Goal: Register for event/course

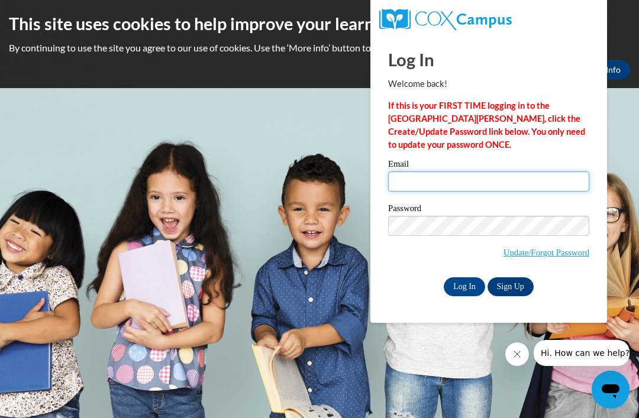
click at [442, 183] on input "Email" at bounding box center [488, 182] width 201 height 20
type input "[PERSON_NAME][EMAIL_ADDRESS][PERSON_NAME][DOMAIN_NAME]"
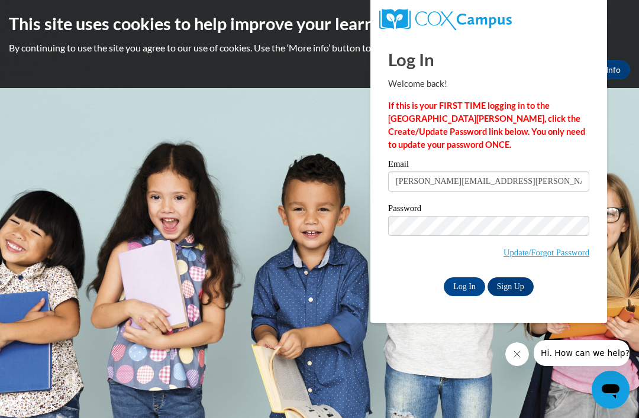
click at [459, 289] on input "Log In" at bounding box center [464, 286] width 41 height 19
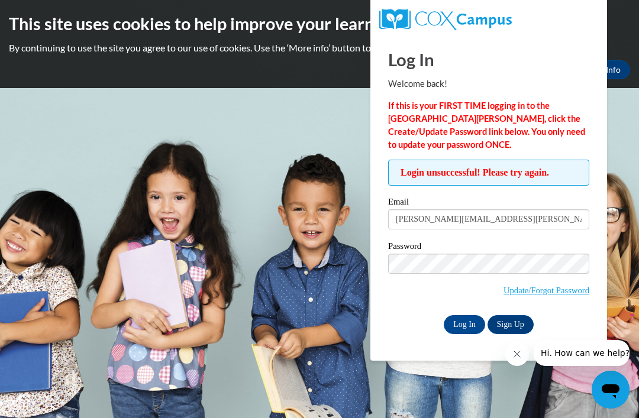
click at [471, 311] on div "Email [PERSON_NAME][EMAIL_ADDRESS][PERSON_NAME][DOMAIN_NAME] Password Update/Fo…" at bounding box center [488, 266] width 201 height 136
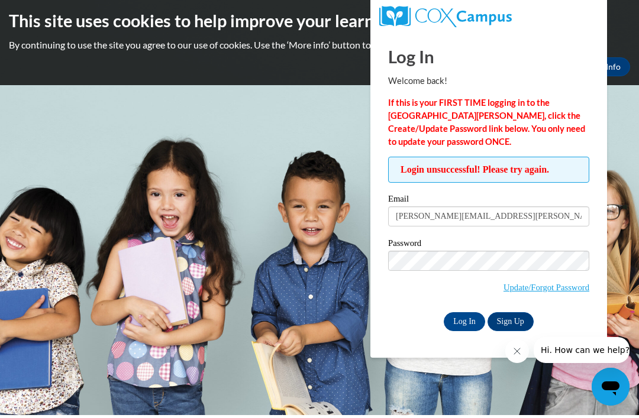
click at [461, 315] on input "Log In" at bounding box center [464, 324] width 41 height 19
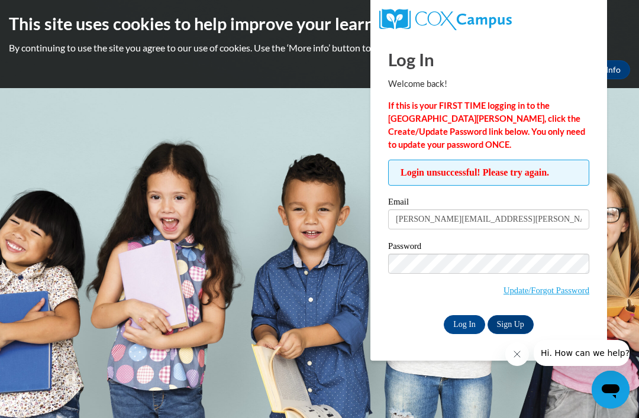
click at [554, 286] on link "Update/Forgot Password" at bounding box center [546, 290] width 86 height 9
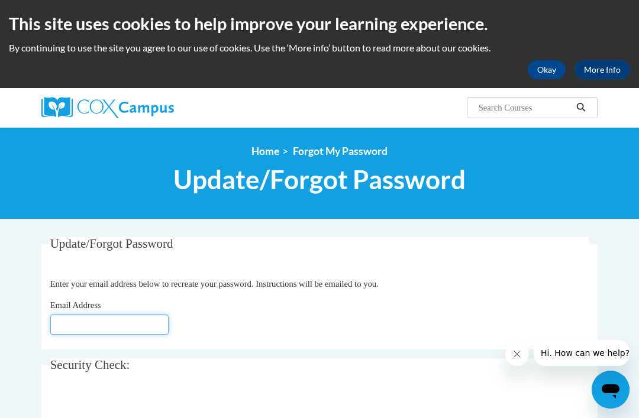
click at [78, 326] on input "Email Address" at bounding box center [109, 325] width 118 height 20
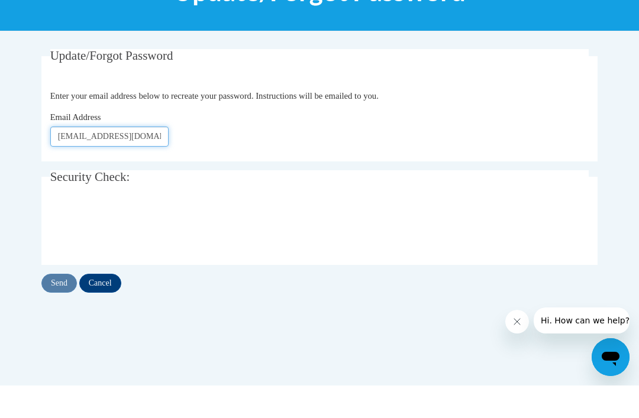
scroll to position [158, 0]
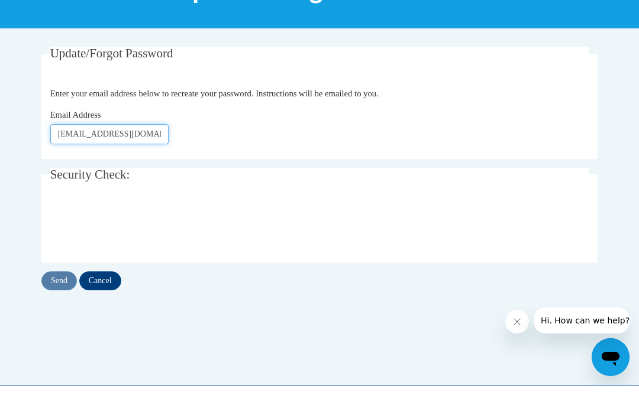
type input "Curlis.Harris@iasmyrna.org"
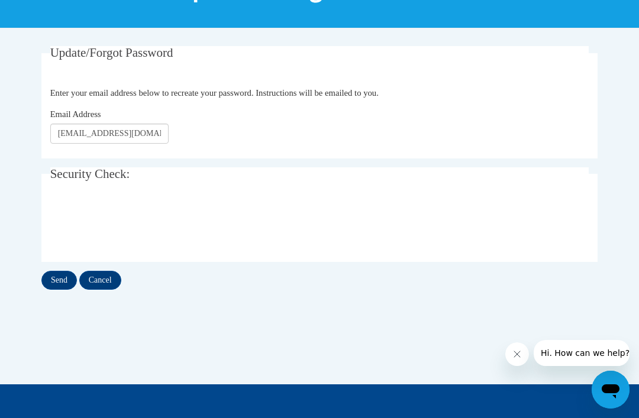
click at [54, 273] on input "Send" at bounding box center [58, 280] width 35 height 19
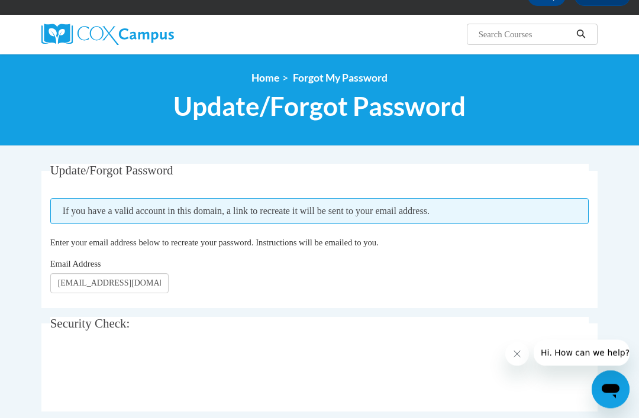
scroll to position [75, 0]
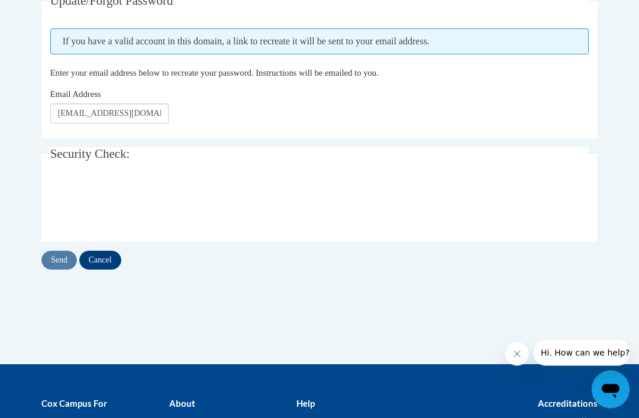
scroll to position [243, 0]
click at [55, 255] on input "Send" at bounding box center [58, 260] width 35 height 19
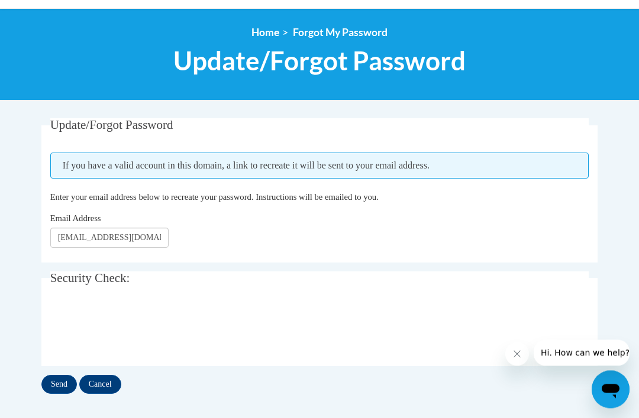
scroll to position [125, 0]
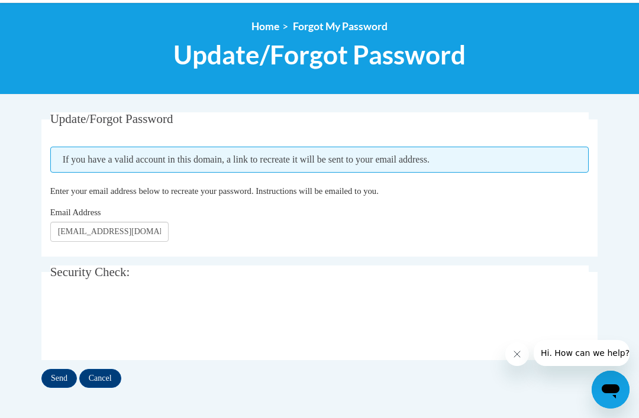
click at [52, 374] on input "Send" at bounding box center [58, 378] width 35 height 19
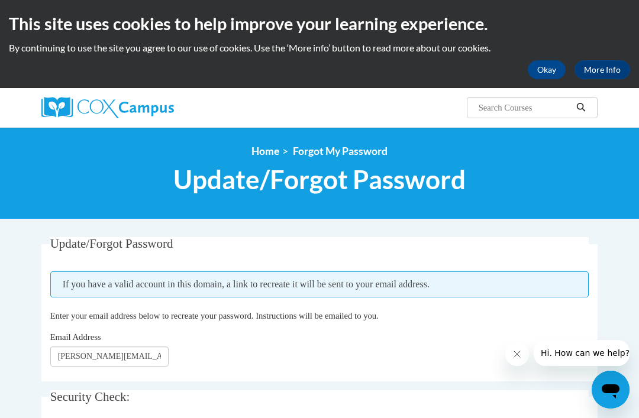
scroll to position [11, 0]
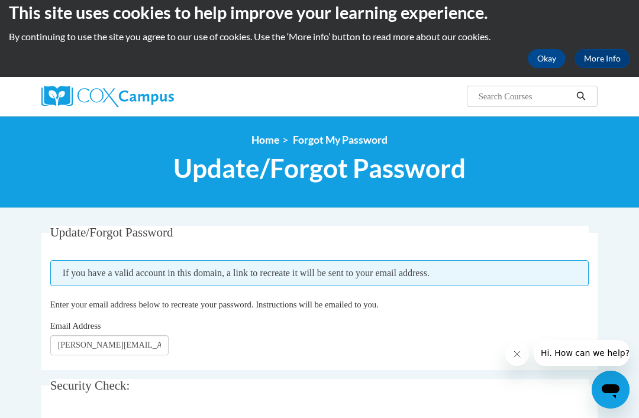
click at [539, 66] on button "Okay" at bounding box center [547, 58] width 38 height 19
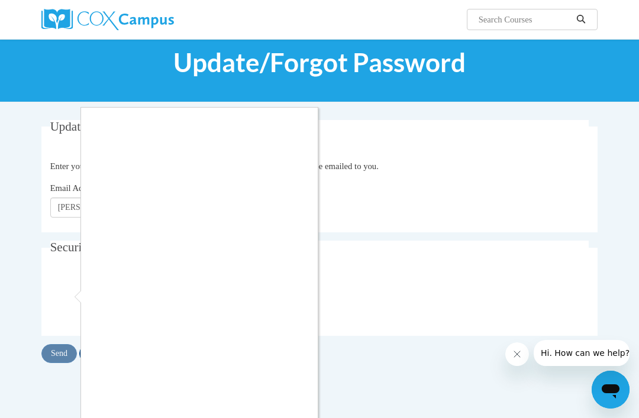
scroll to position [32, 0]
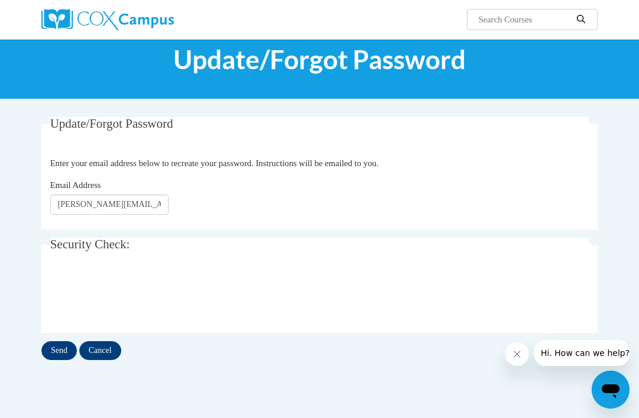
click at [59, 358] on input "Send" at bounding box center [58, 350] width 35 height 19
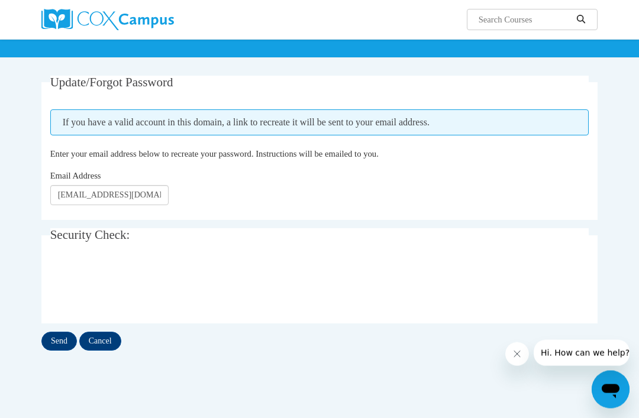
scroll to position [73, 0]
click at [59, 338] on input "Send" at bounding box center [58, 341] width 35 height 19
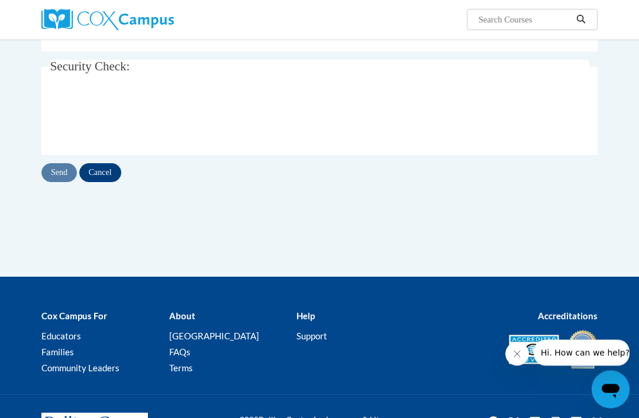
scroll to position [242, 0]
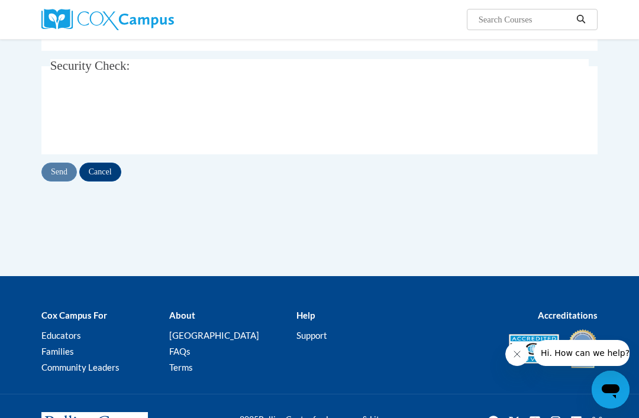
click at [208, 336] on link "[PERSON_NAME][GEOGRAPHIC_DATA]" at bounding box center [214, 335] width 90 height 11
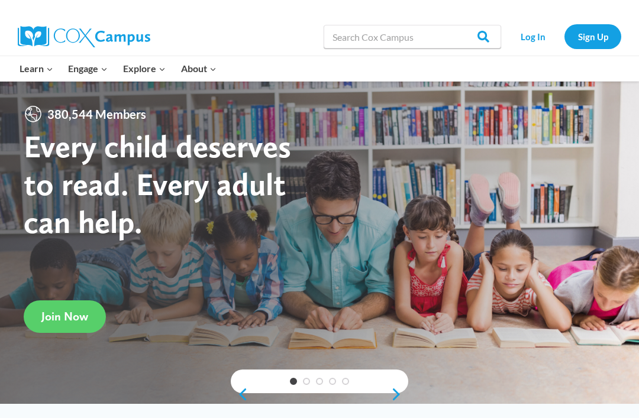
click at [528, 35] on link "Log In" at bounding box center [532, 36] width 51 height 24
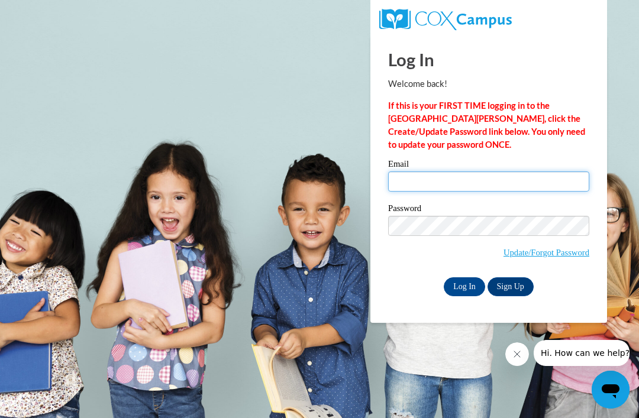
click at [434, 182] on input "Email" at bounding box center [488, 182] width 201 height 20
click at [508, 176] on input "Email" at bounding box center [488, 182] width 201 height 20
click at [463, 182] on input "Email" at bounding box center [488, 182] width 201 height 20
type input "Curlis.Harris@iasmyrna.org"
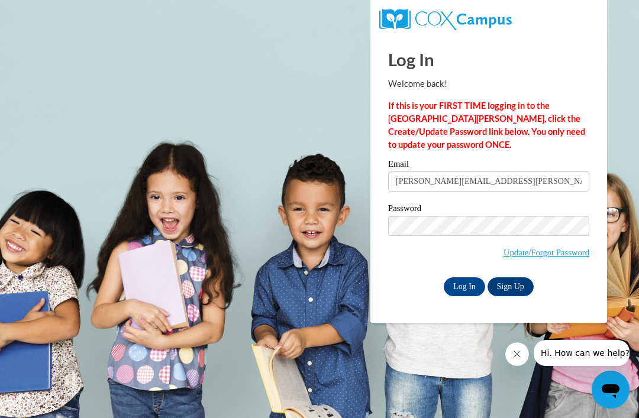
click at [471, 284] on input "Log In" at bounding box center [464, 286] width 41 height 19
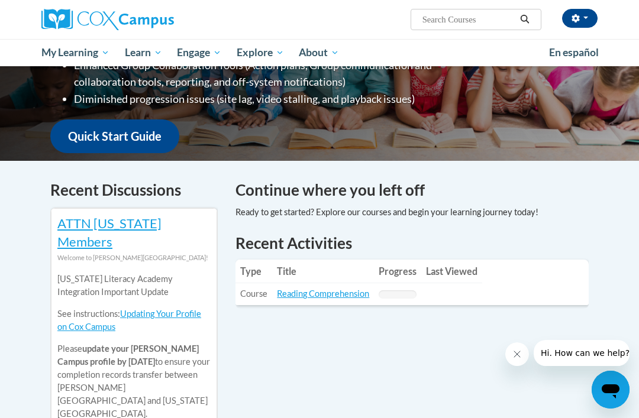
scroll to position [265, 0]
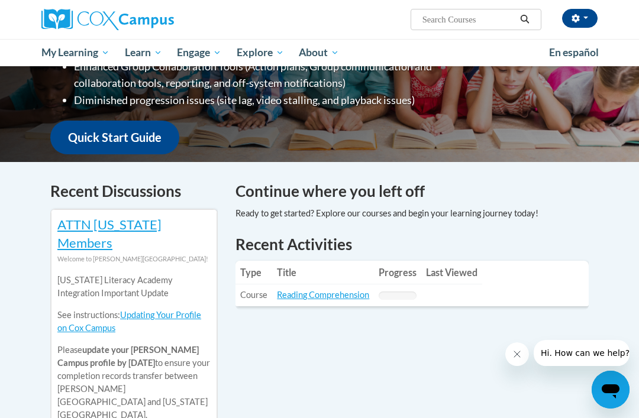
click at [358, 290] on link "Reading Comprehension" at bounding box center [323, 295] width 92 height 10
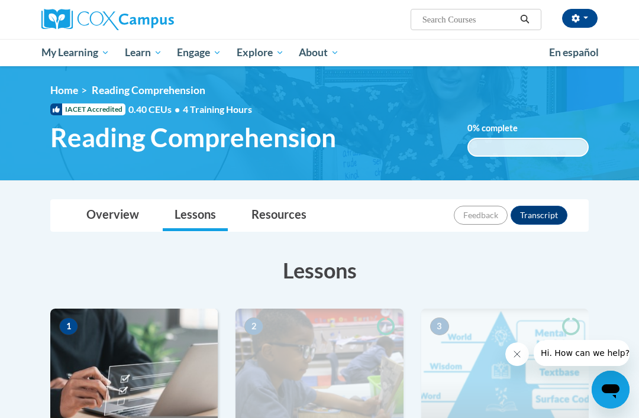
click at [474, 20] on input "Search..." at bounding box center [468, 19] width 95 height 14
type input "Vocabulary"
click at [529, 19] on icon "Search" at bounding box center [524, 19] width 11 height 9
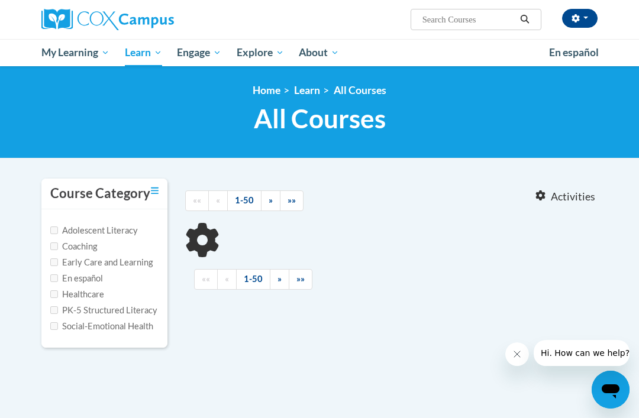
type input "Vocabulary"
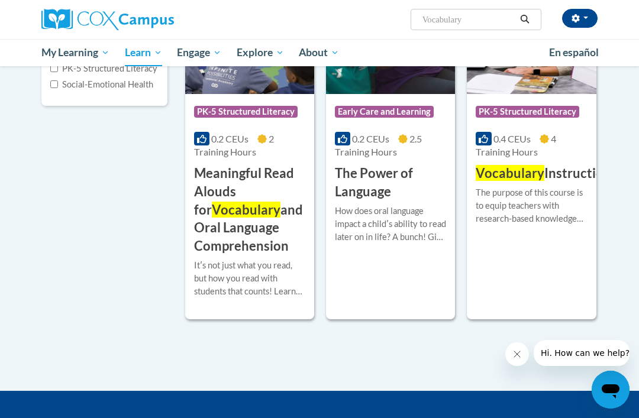
scroll to position [248, 0]
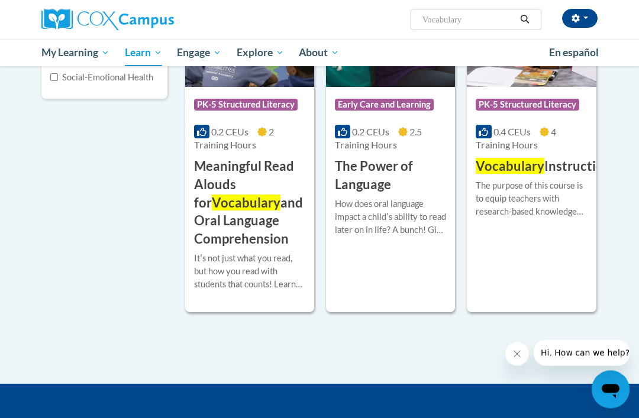
click at [270, 240] on h3 "Meaningful Read Alouds for Vocabulary and Oral Language Comprehension" at bounding box center [249, 203] width 111 height 91
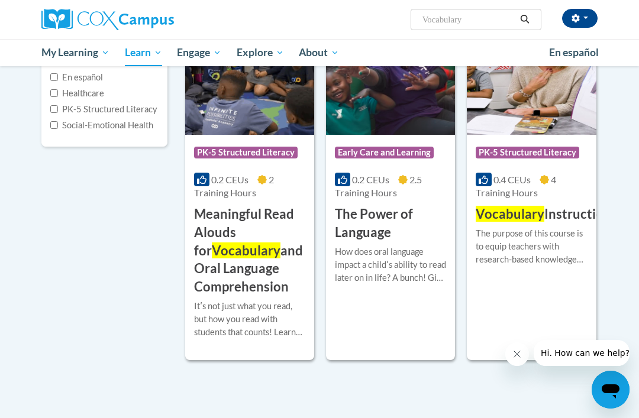
scroll to position [200, 0]
click at [545, 198] on div "0.4 CEUs 4 Training Hours" at bounding box center [530, 187] width 111 height 26
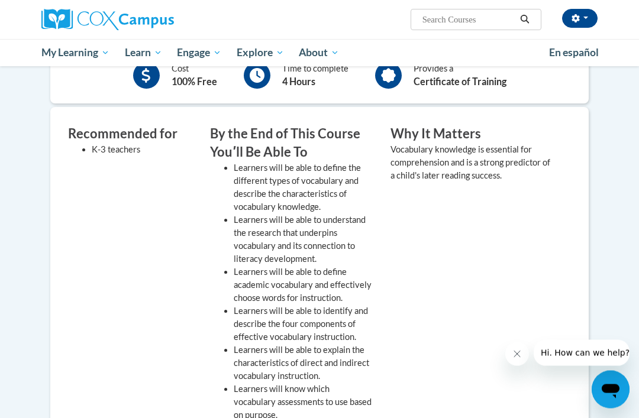
scroll to position [303, 0]
click at [444, 260] on div "Why It Matters Vocabulary knowledge is essential for comprehension and is a str…" at bounding box center [471, 276] width 180 height 303
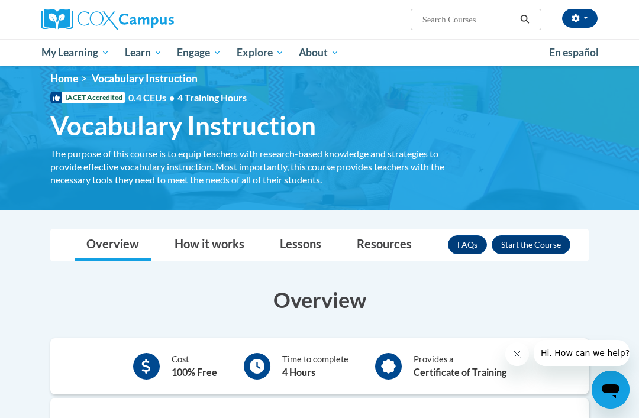
scroll to position [0, 0]
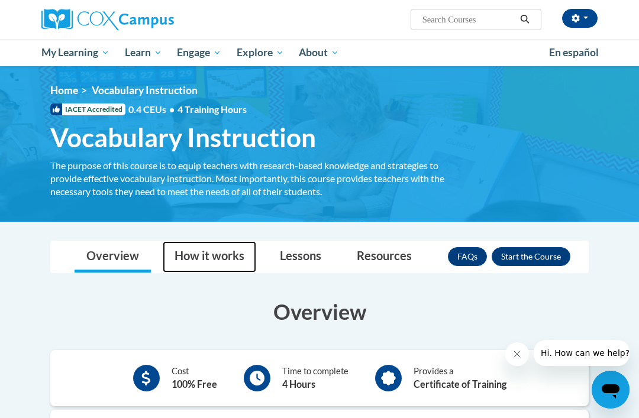
click at [211, 242] on link "How it works" at bounding box center [209, 256] width 93 height 31
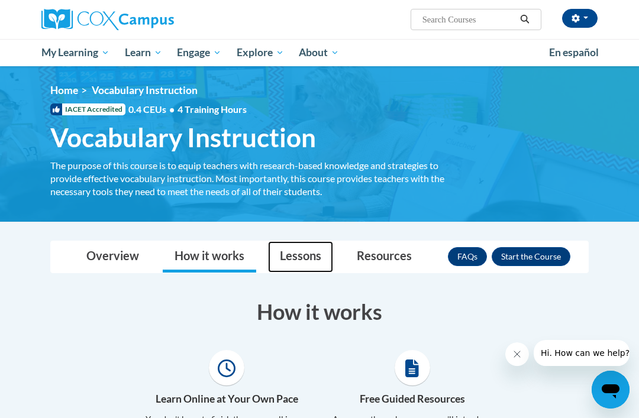
click at [310, 264] on link "Lessons" at bounding box center [300, 256] width 65 height 31
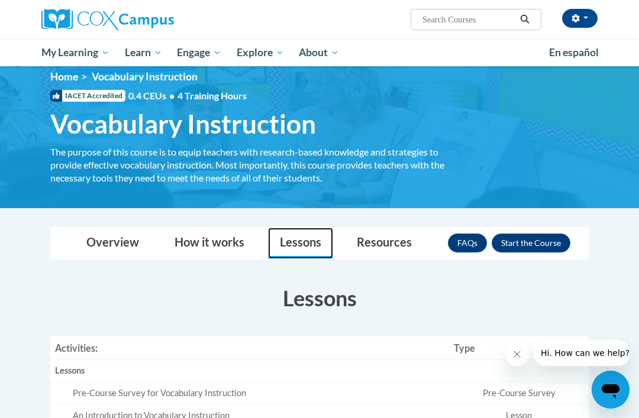
scroll to position [13, 0]
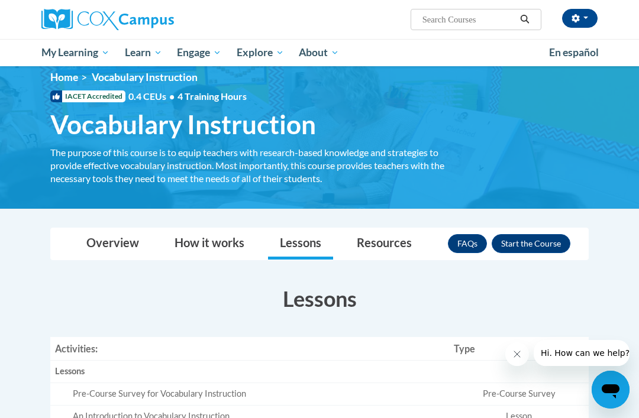
click at [530, 236] on button "Enroll" at bounding box center [530, 243] width 79 height 19
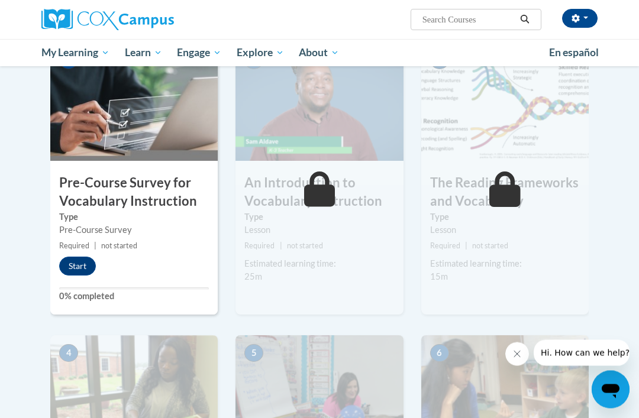
scroll to position [267, 0]
click at [87, 266] on button "Start" at bounding box center [77, 265] width 37 height 19
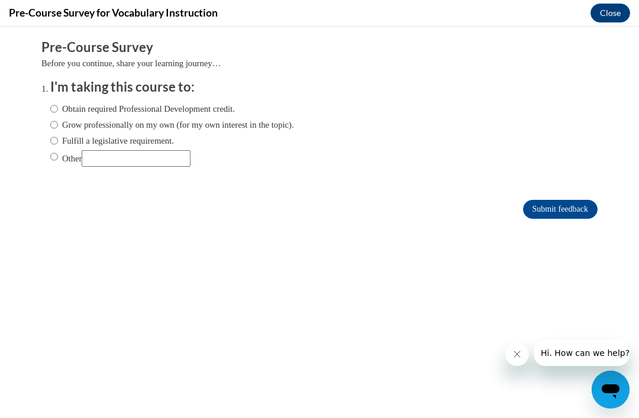
scroll to position [0, 0]
click at [57, 158] on input "Other" at bounding box center [54, 156] width 8 height 13
radio input "true"
click at [568, 202] on input "Submit feedback" at bounding box center [560, 209] width 75 height 19
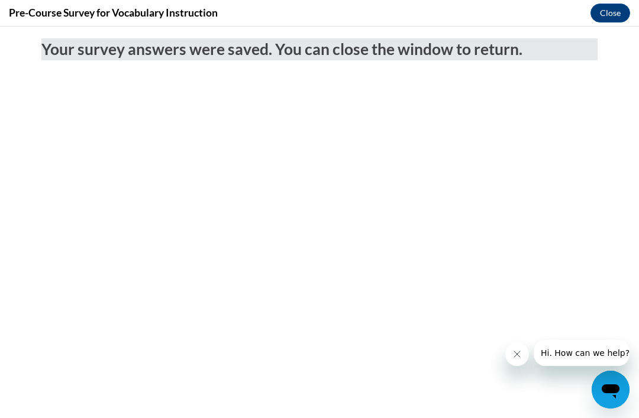
click at [617, 8] on button "Close" at bounding box center [610, 13] width 40 height 19
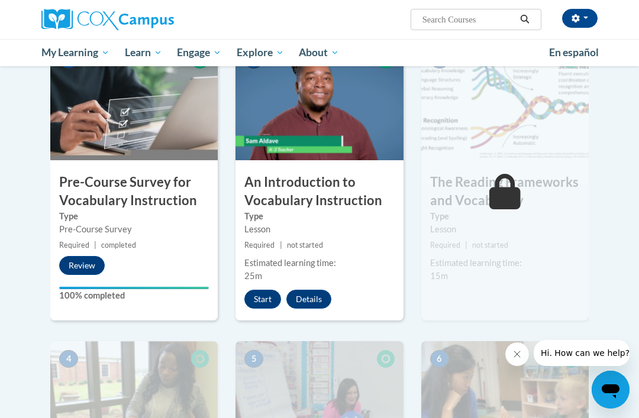
click at [270, 294] on button "Start" at bounding box center [262, 299] width 37 height 19
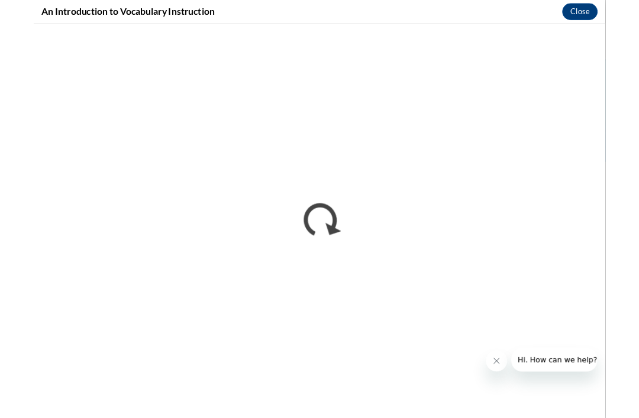
scroll to position [267, 0]
